Goal: Navigation & Orientation: Find specific page/section

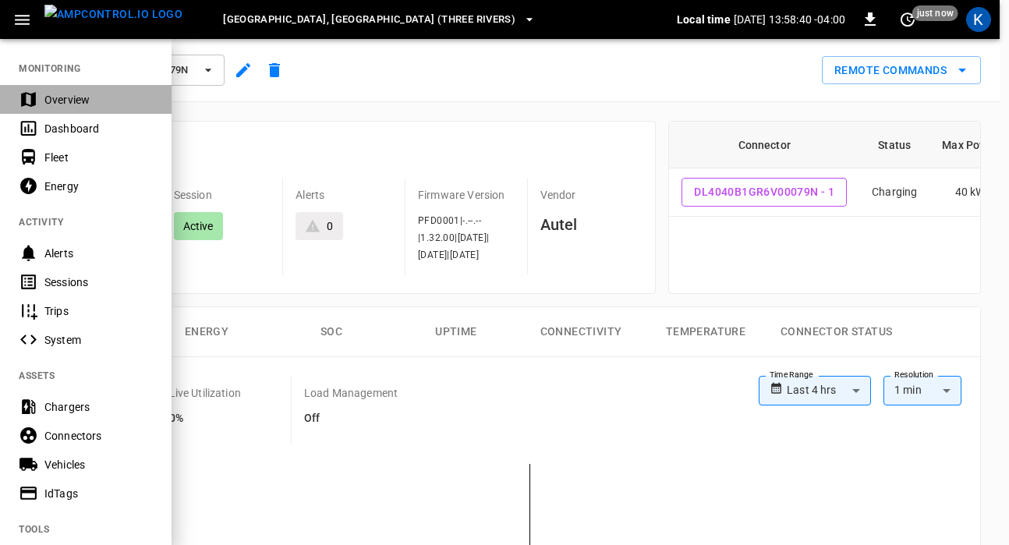
click at [85, 104] on div "Overview" at bounding box center [98, 100] width 108 height 16
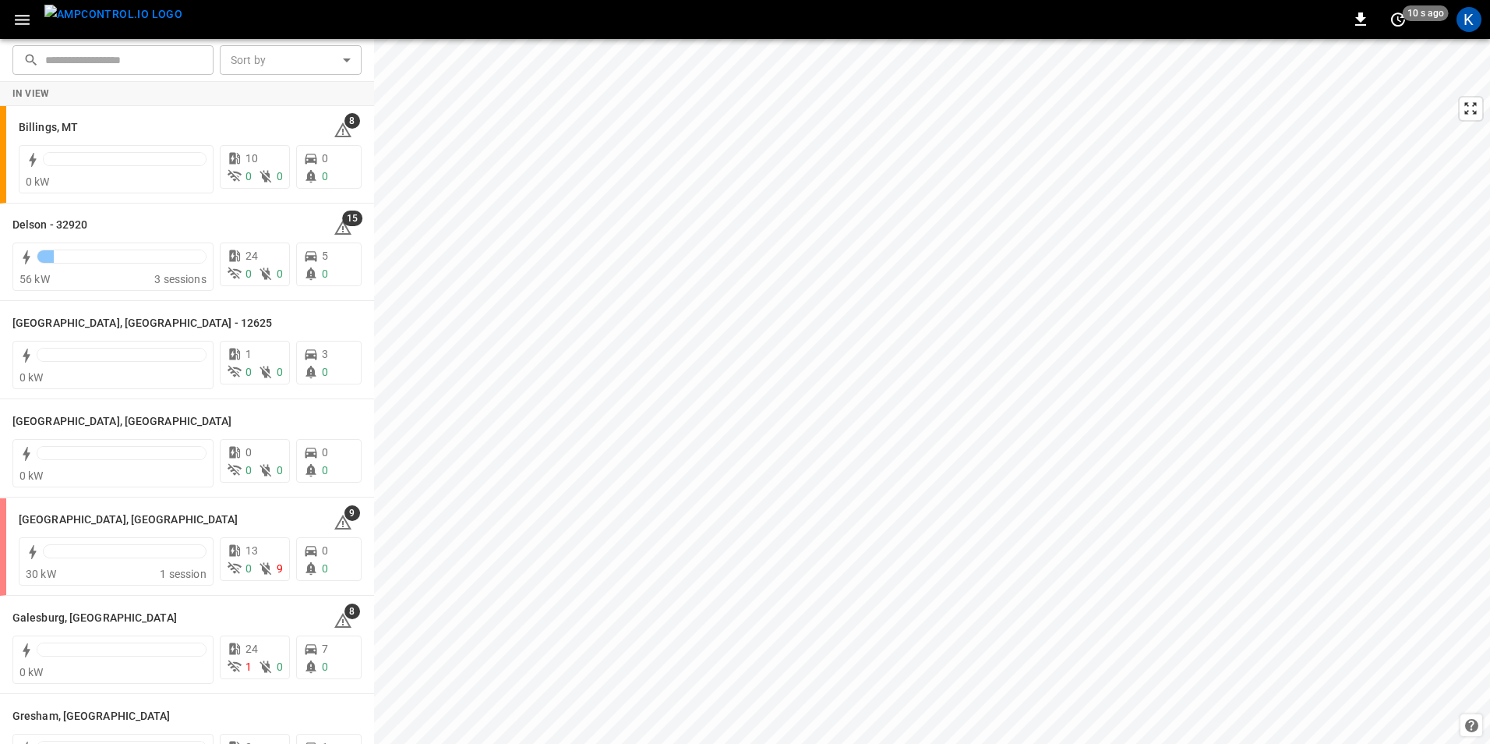
click at [22, 23] on icon "button" at bounding box center [21, 19] width 19 height 19
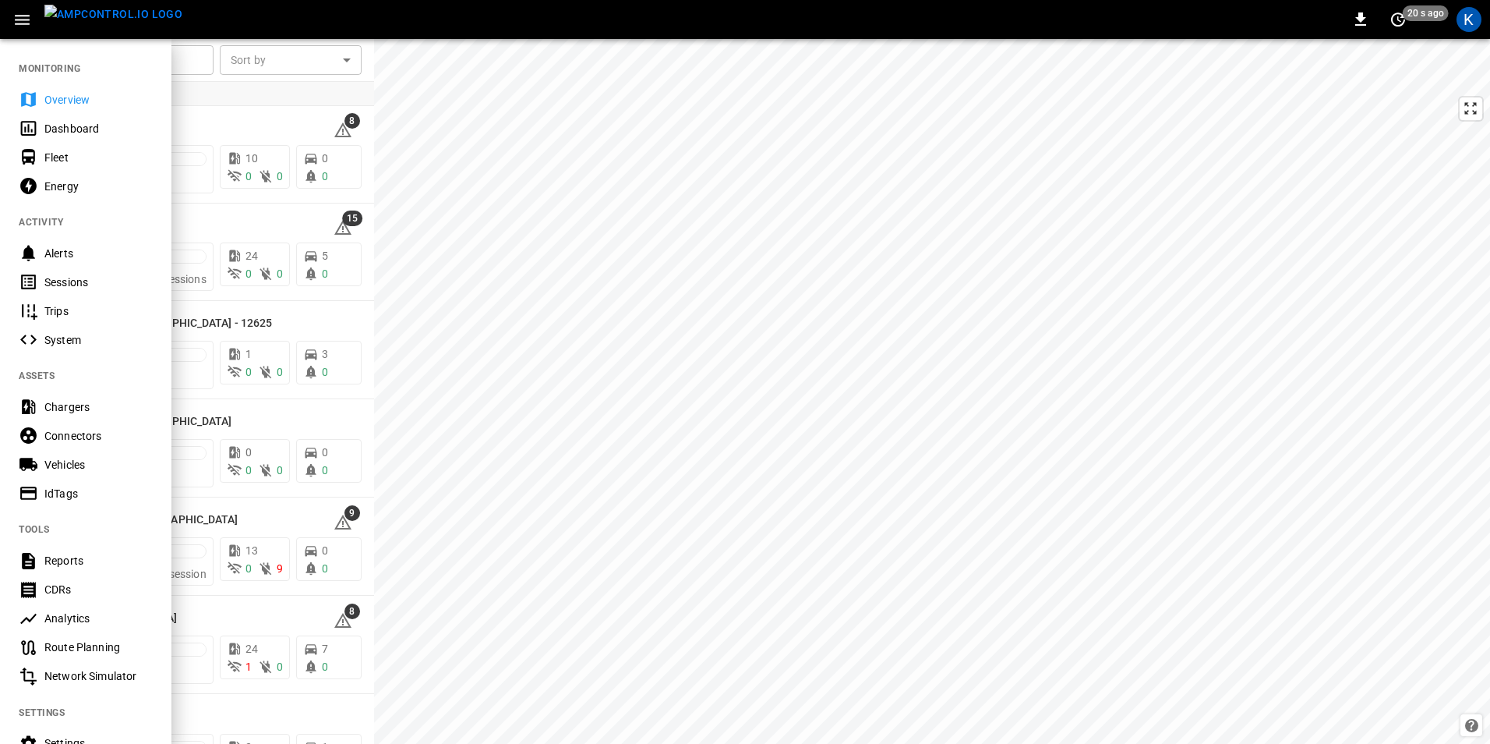
click at [72, 157] on div "Fleet" at bounding box center [98, 158] width 108 height 16
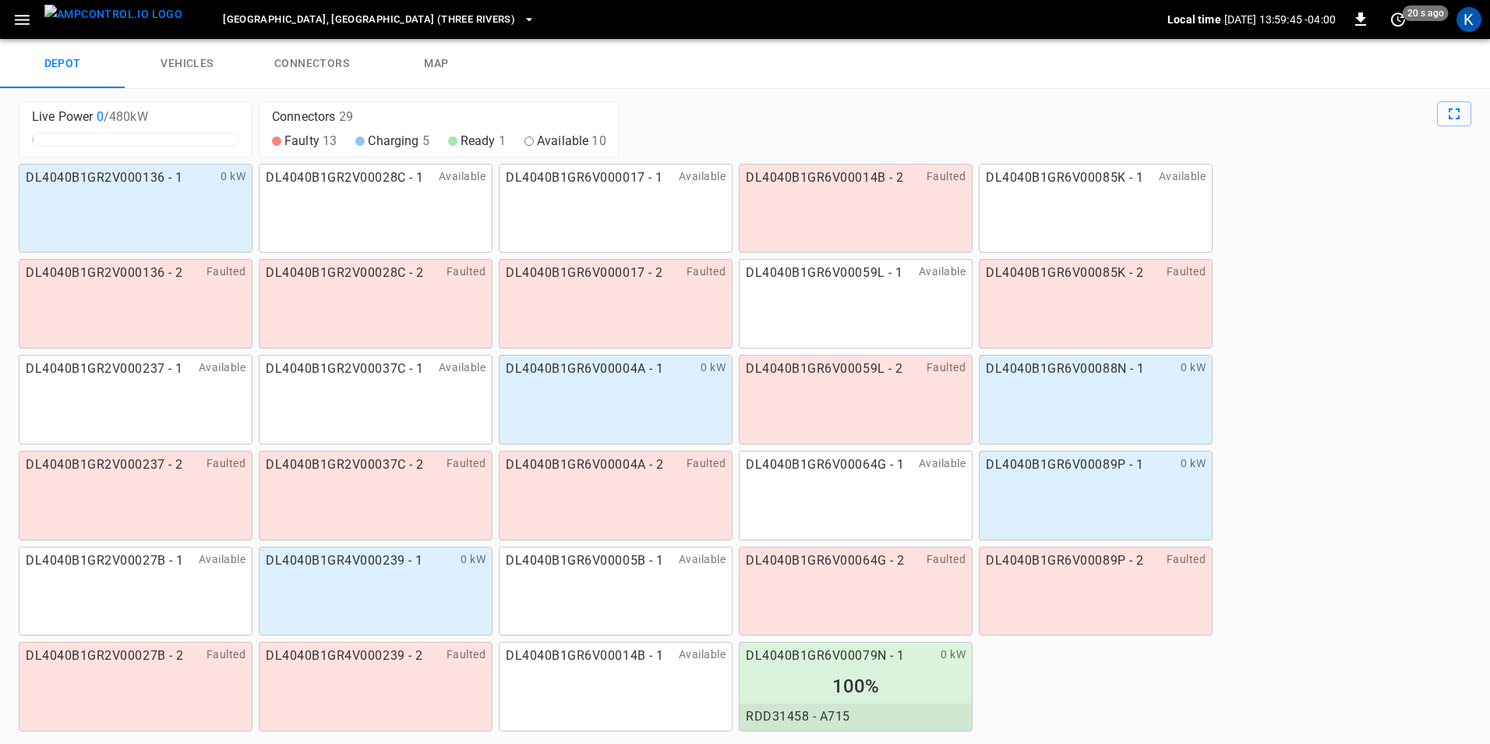
click at [204, 54] on link "vehicles" at bounding box center [187, 64] width 125 height 50
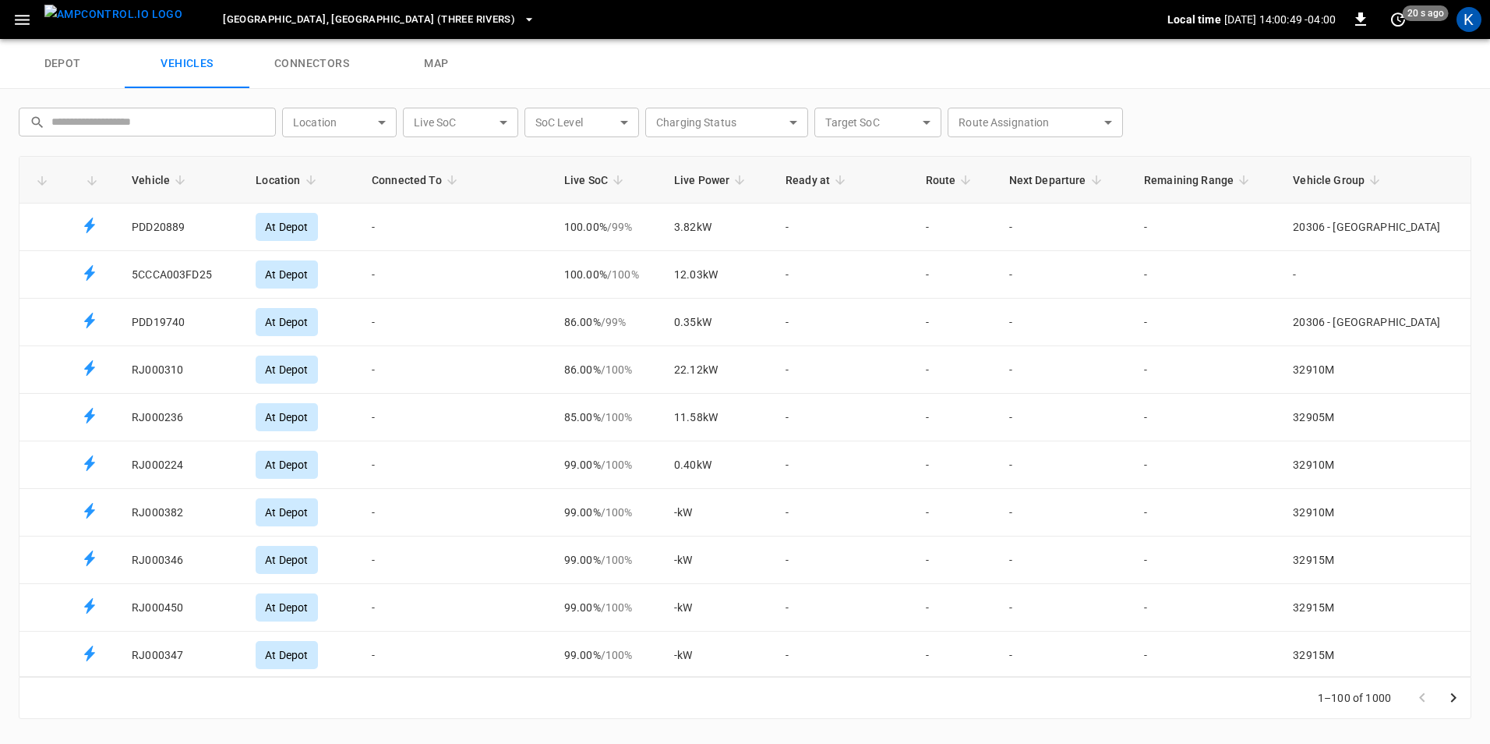
click at [319, 51] on link "connectors" at bounding box center [311, 64] width 125 height 50
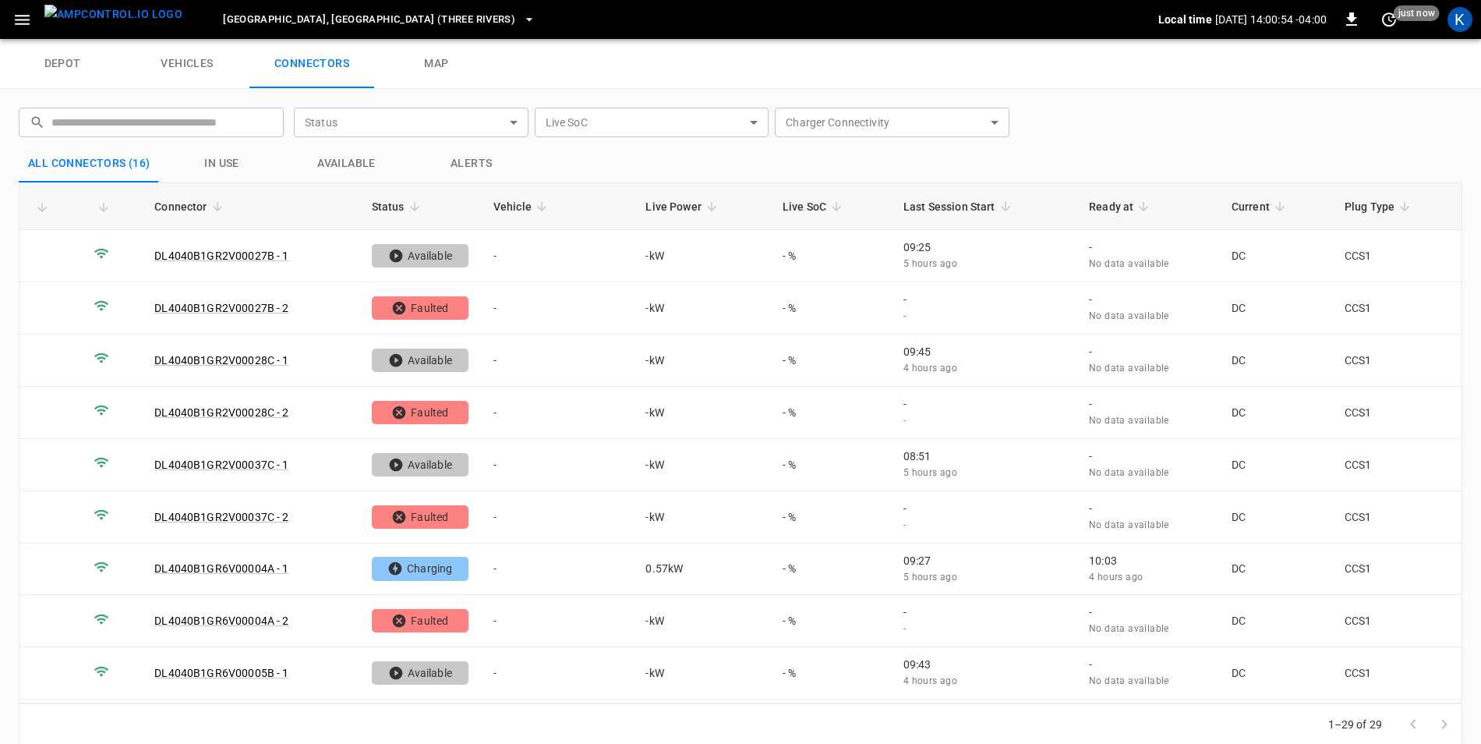
click at [185, 56] on link "vehicles" at bounding box center [187, 64] width 125 height 50
